Goal: Navigation & Orientation: Find specific page/section

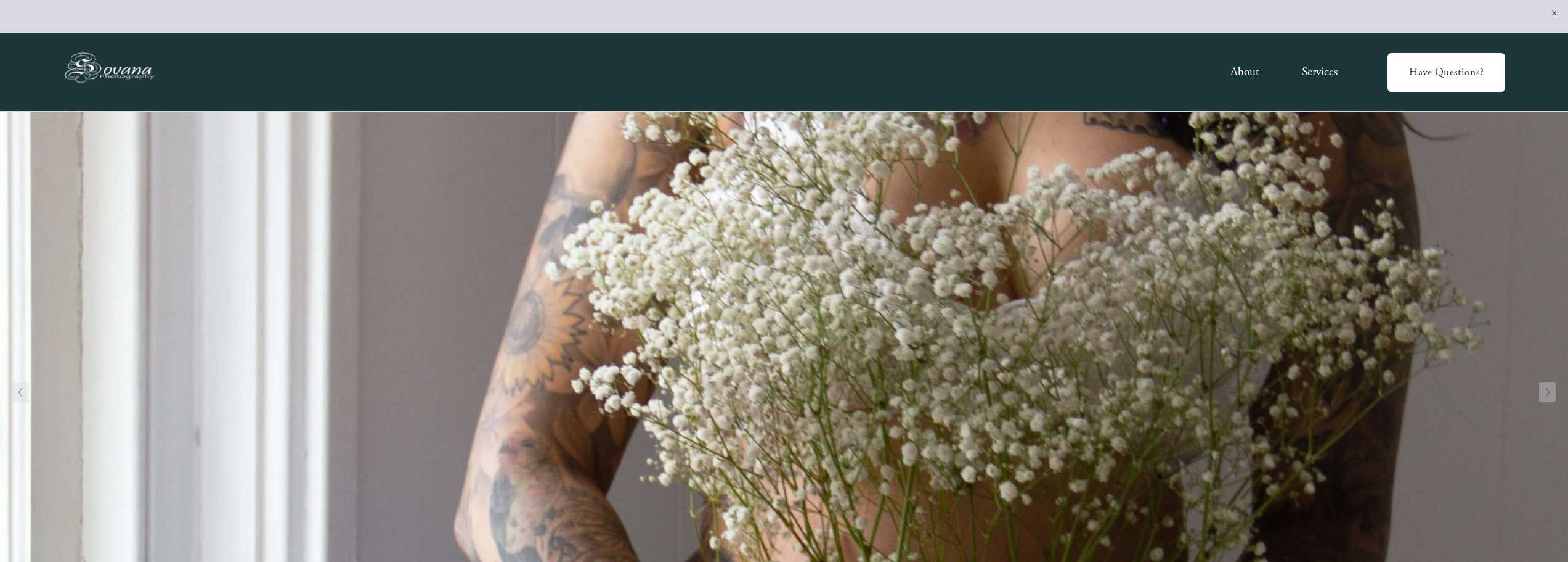
click at [1548, 390] on icon "Next Slide" at bounding box center [1548, 392] width 6 height 10
click at [1244, 74] on link "About" at bounding box center [1244, 72] width 29 height 23
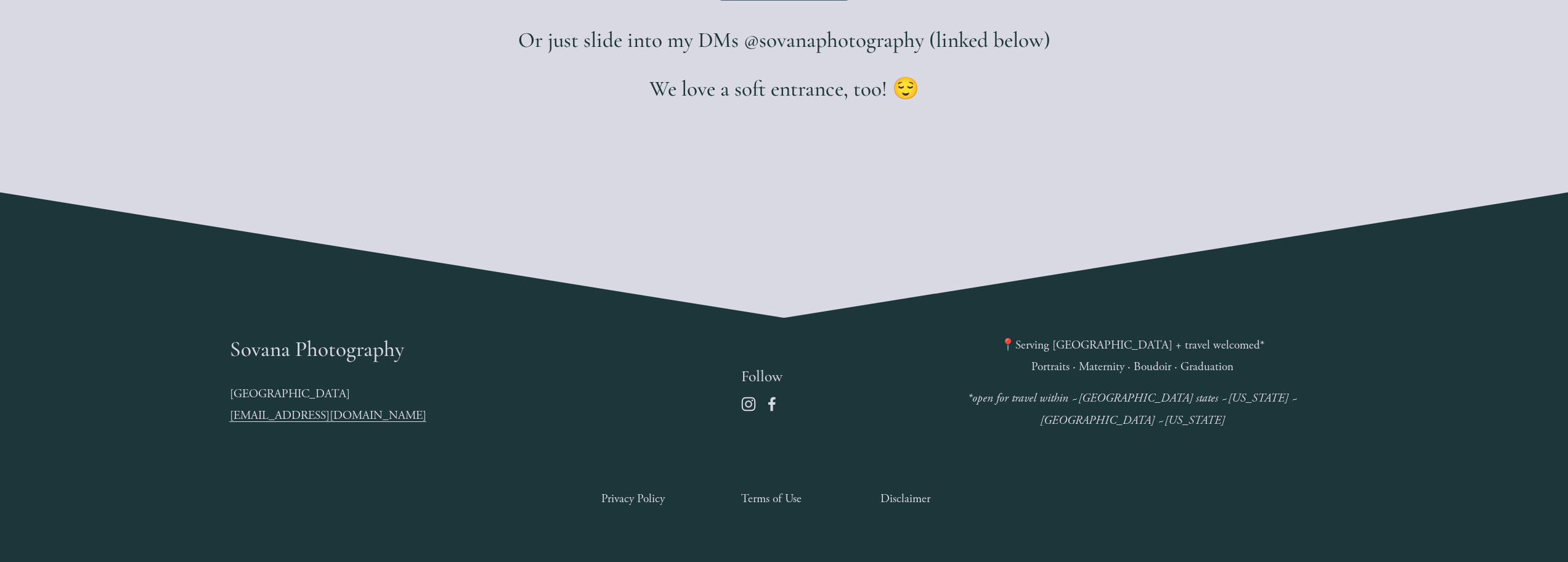
scroll to position [4429, 0]
